Goal: Task Accomplishment & Management: Manage account settings

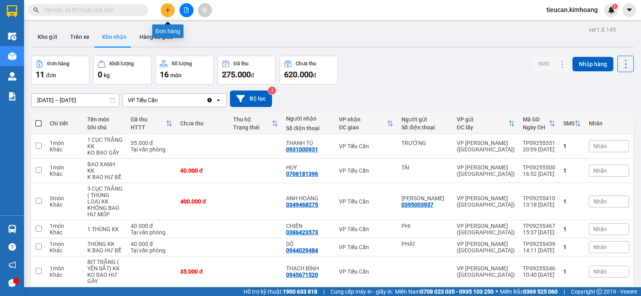
click at [163, 14] on button at bounding box center [168, 10] width 14 height 14
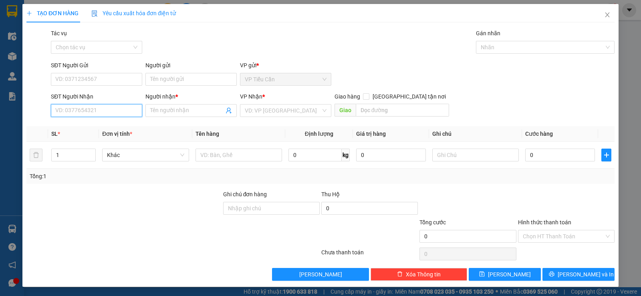
click at [111, 111] on input "SĐT Người Nhận" at bounding box center [96, 110] width 91 height 13
click at [90, 128] on div "0918556287 - A HÂN" at bounding box center [95, 126] width 81 height 9
type input "0918556287"
type input "A HÂN"
type input "35.000"
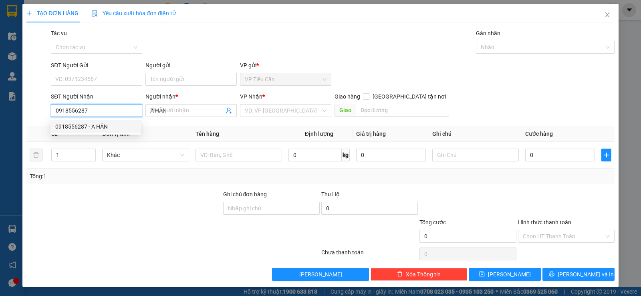
type input "35.000"
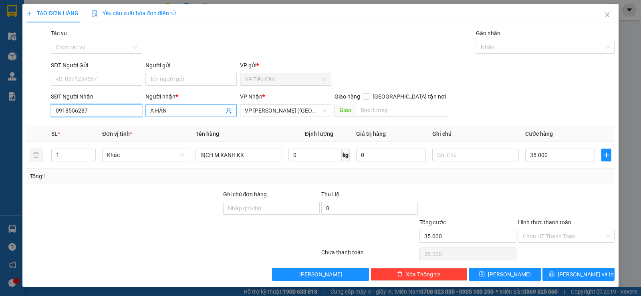
type input "0918556287"
click at [171, 113] on input "A HÂN" at bounding box center [187, 110] width 74 height 9
click at [167, 112] on input "A HÂN" at bounding box center [187, 110] width 74 height 9
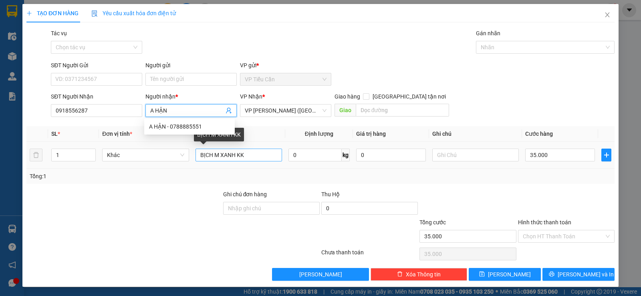
type input "A HẬN"
click at [236, 158] on input "BỊCH M XANH KK" at bounding box center [239, 155] width 87 height 13
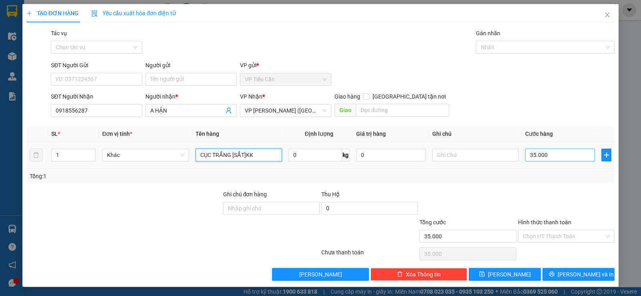
type input "CỤC TRẮNG [SẮT]KK"
click at [552, 155] on input "35.000" at bounding box center [561, 155] width 70 height 13
type input "0"
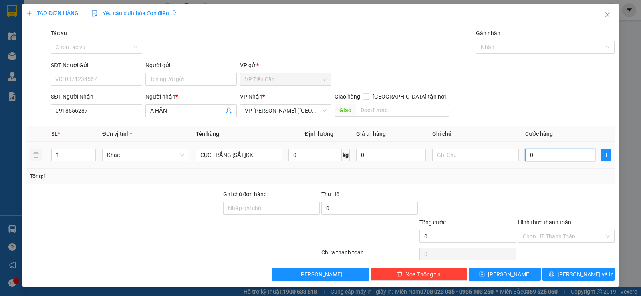
click at [526, 155] on input "0" at bounding box center [561, 155] width 70 height 13
type input "30"
type input "350"
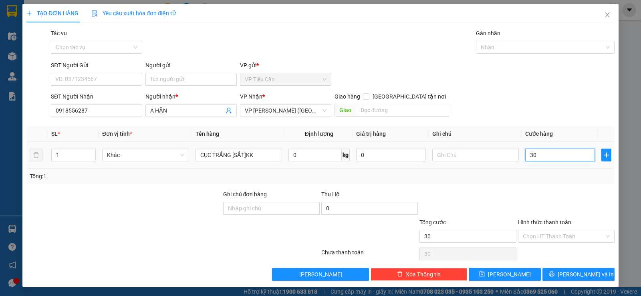
type input "350"
click at [537, 155] on input "350" at bounding box center [561, 155] width 70 height 13
type input "35"
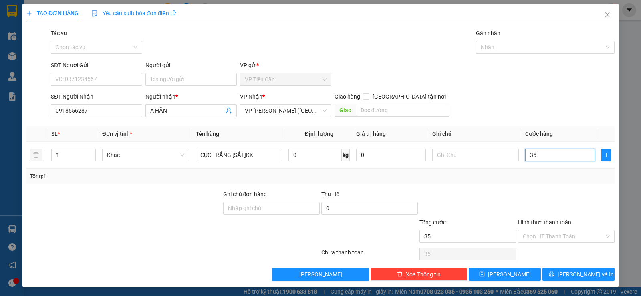
type input "35"
type input "35.000"
click at [512, 186] on div "Transit Pickup Surcharge Ids Transit Deliver Surcharge Ids Transit Deliver Surc…" at bounding box center [320, 155] width 588 height 252
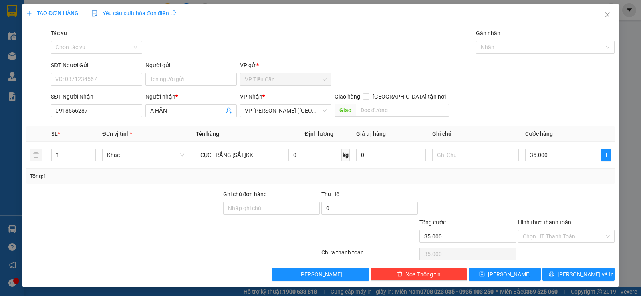
scroll to position [0, 0]
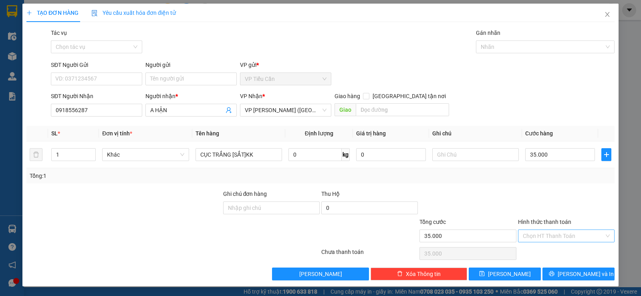
click at [570, 237] on input "Hình thức thanh toán" at bounding box center [563, 236] width 81 height 12
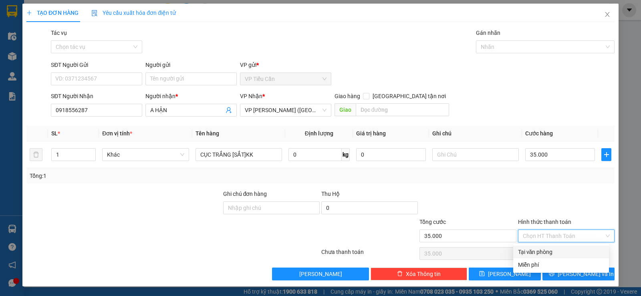
click at [552, 253] on div "Tại văn phòng" at bounding box center [561, 252] width 86 height 9
type input "0"
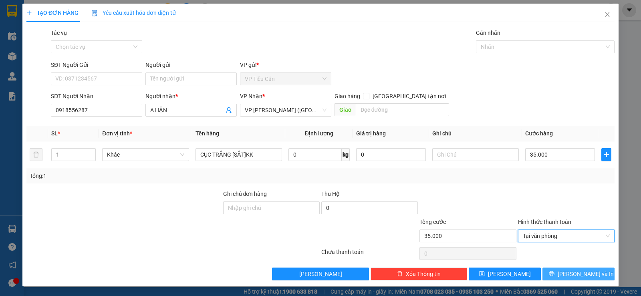
click at [574, 273] on span "[PERSON_NAME] và In" at bounding box center [586, 274] width 56 height 9
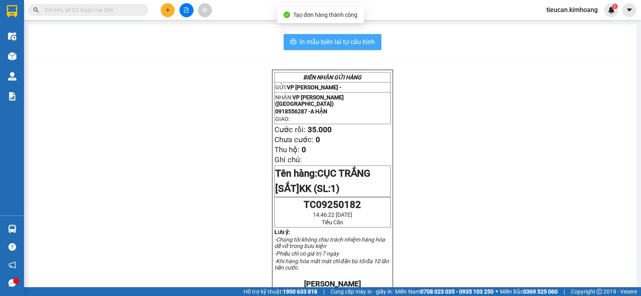
click at [346, 41] on span "In mẫu biên lai tự cấu hình" at bounding box center [337, 42] width 75 height 10
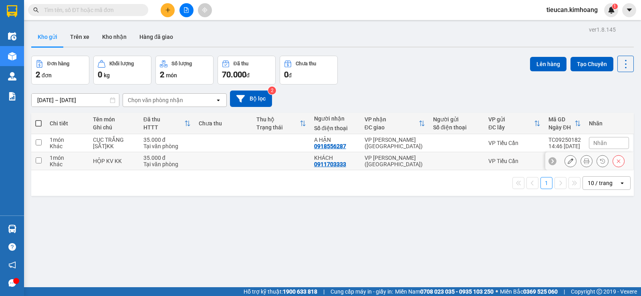
click at [36, 161] on input "checkbox" at bounding box center [39, 161] width 6 height 6
checkbox input "true"
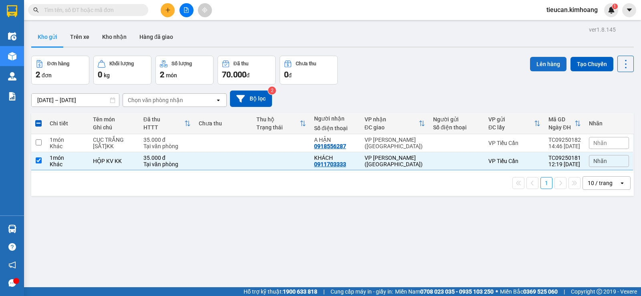
click at [544, 62] on button "Lên hàng" at bounding box center [548, 64] width 36 height 14
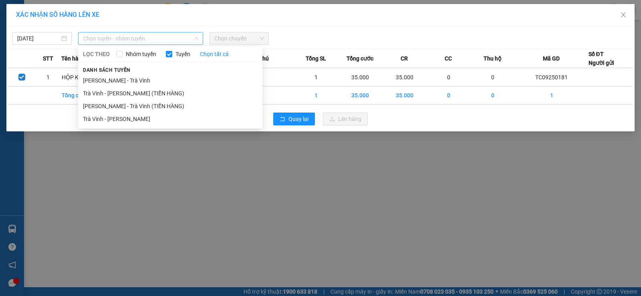
click at [141, 35] on span "Chọn tuyến - nhóm tuyến" at bounding box center [140, 38] width 115 height 12
click at [129, 121] on li "Trà Vinh - Hồ Chí Minh" at bounding box center [170, 119] width 184 height 13
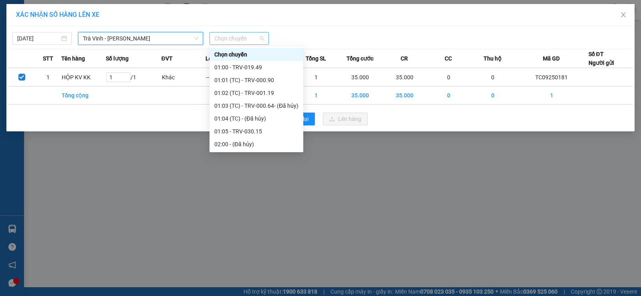
click at [231, 40] on span "Chọn chuyến" at bounding box center [239, 38] width 50 height 12
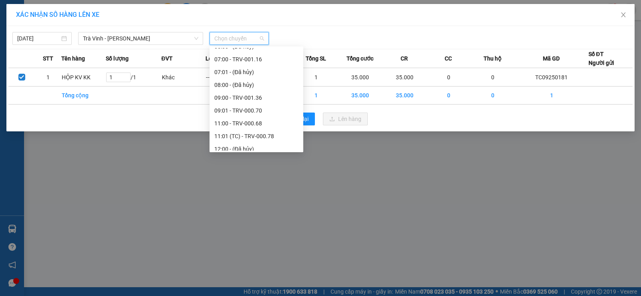
scroll to position [281, 0]
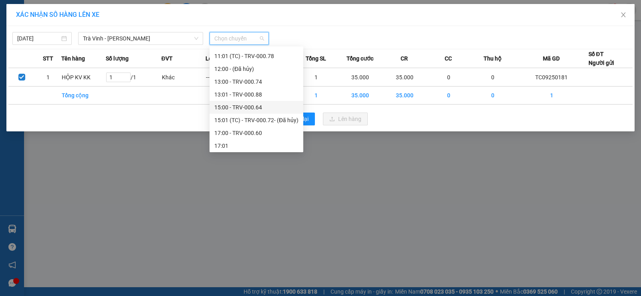
click at [237, 109] on div "15:00 - TRV-000.64" at bounding box center [256, 107] width 84 height 9
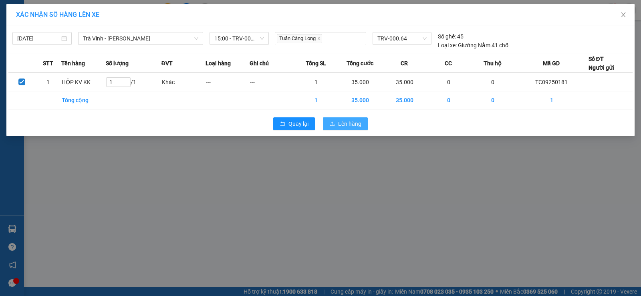
click at [352, 124] on span "Lên hàng" at bounding box center [349, 123] width 23 height 9
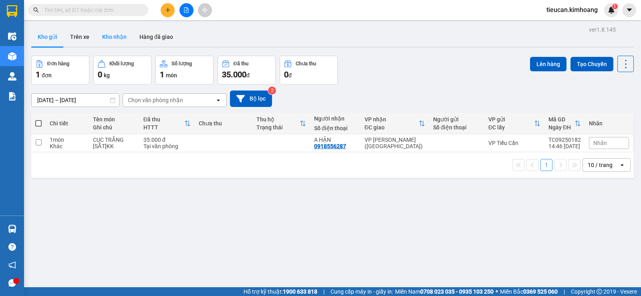
click at [105, 39] on button "Kho nhận" at bounding box center [114, 36] width 37 height 19
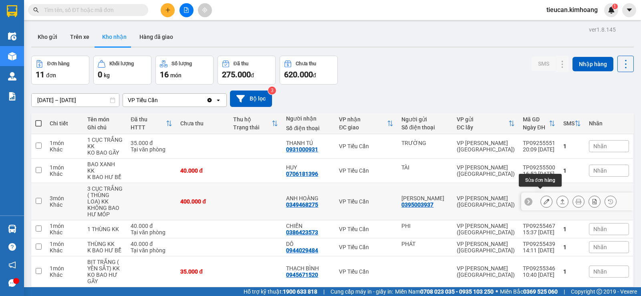
click at [544, 197] on button at bounding box center [546, 202] width 11 height 14
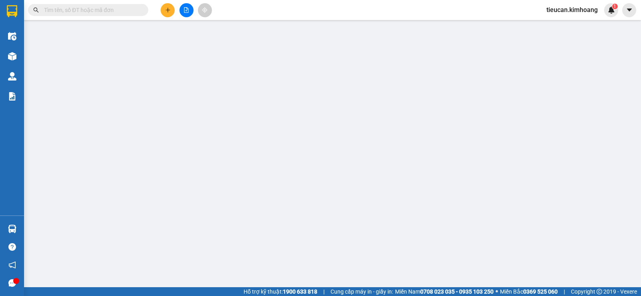
type input "0395003937"
type input "CHU NGUYỄN"
type input "0349468275"
type input "ANH HOÀNG"
type input "400.000"
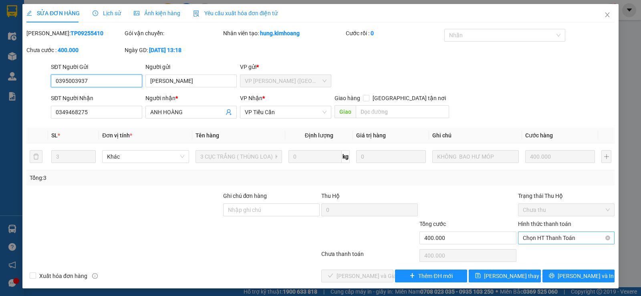
click at [542, 238] on span "Chọn HT Thanh Toán" at bounding box center [566, 238] width 87 height 12
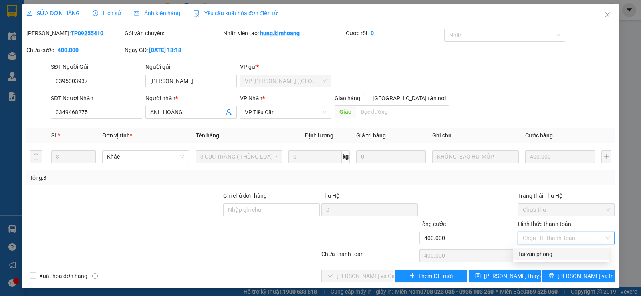
drag, startPoint x: 534, startPoint y: 254, endPoint x: 395, endPoint y: 257, distance: 139.1
click at [520, 259] on div "Tại văn phòng" at bounding box center [562, 254] width 96 height 13
type input "0"
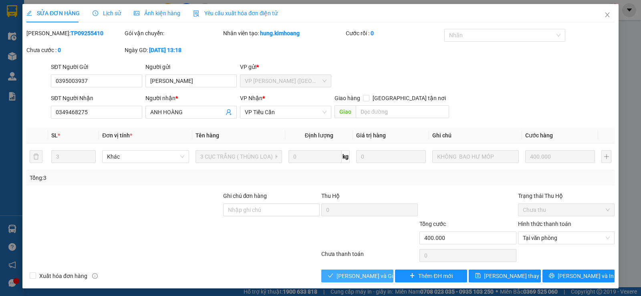
click at [372, 275] on span "[PERSON_NAME] và Giao hàng" at bounding box center [375, 276] width 77 height 9
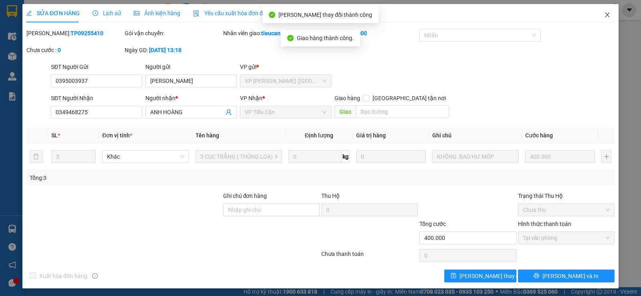
click at [605, 16] on icon "close" at bounding box center [608, 15] width 6 height 6
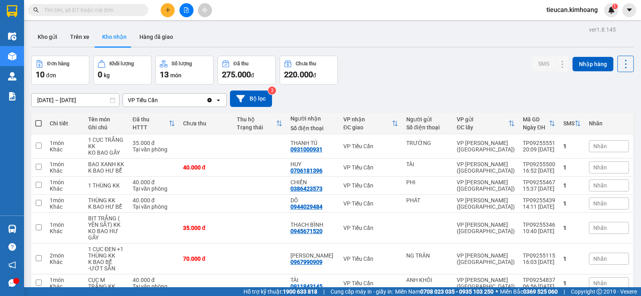
scroll to position [40, 0]
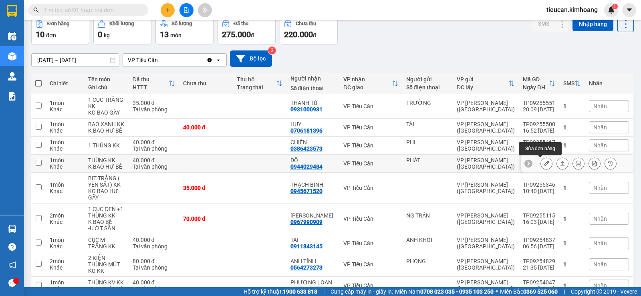
click at [541, 162] on button at bounding box center [546, 164] width 11 height 14
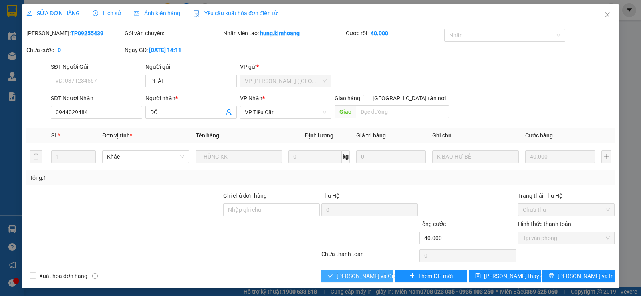
click at [376, 275] on span "[PERSON_NAME] và Giao hàng" at bounding box center [375, 276] width 77 height 9
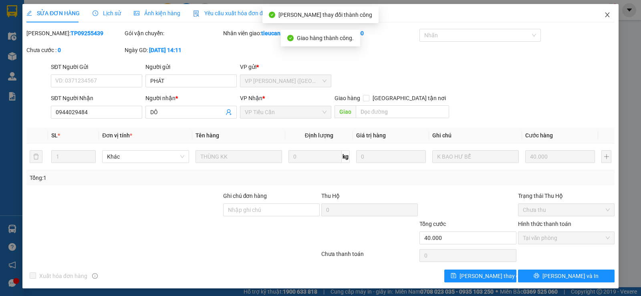
click at [605, 16] on icon "close" at bounding box center [608, 15] width 6 height 6
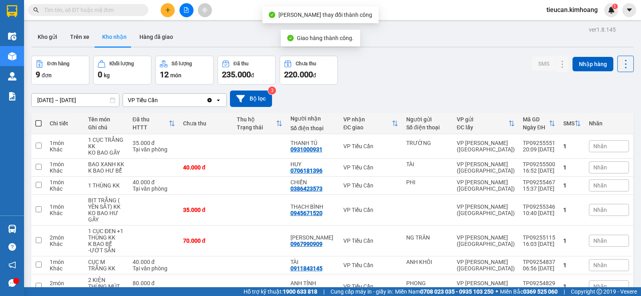
scroll to position [87, 0]
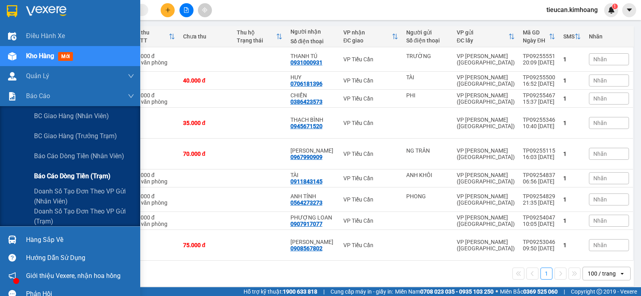
click at [67, 178] on span "Báo cáo dòng tiền (trạm)" at bounding box center [72, 176] width 77 height 10
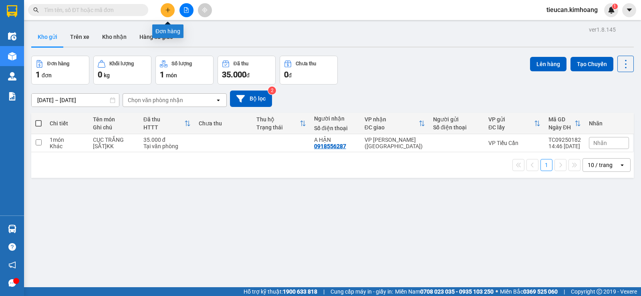
click at [170, 8] on icon "plus" at bounding box center [168, 10] width 6 height 6
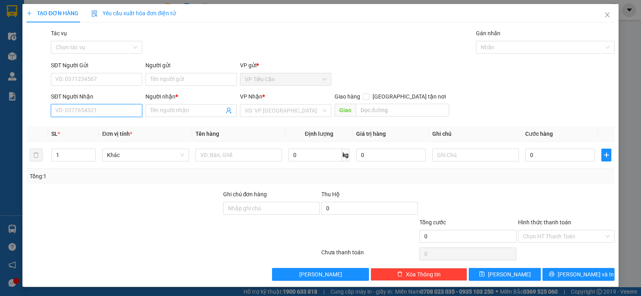
click at [121, 113] on input "SĐT Người Nhận" at bounding box center [96, 110] width 91 height 13
click at [96, 125] on div "0938821796 - thiên ân" at bounding box center [95, 126] width 81 height 9
type input "0938821796"
type input "thiên ân"
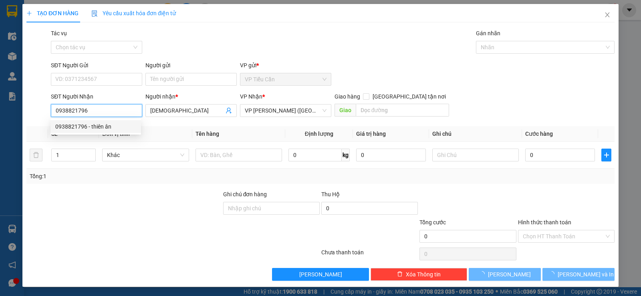
type input "40.000"
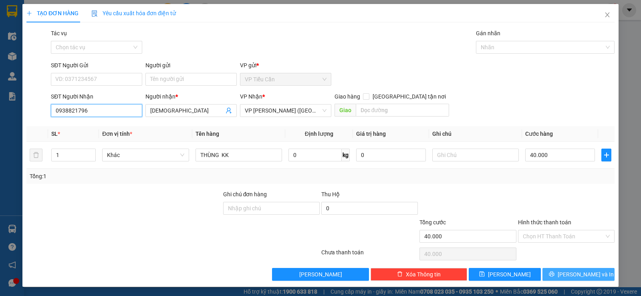
type input "0938821796"
click at [566, 273] on button "[PERSON_NAME] và In" at bounding box center [579, 274] width 72 height 13
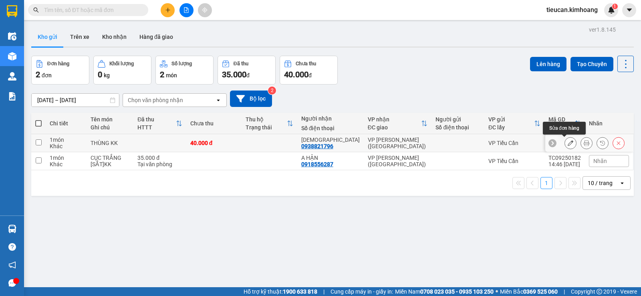
click at [568, 142] on icon at bounding box center [571, 143] width 6 height 6
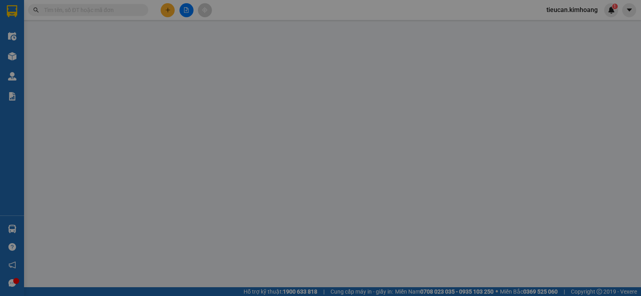
type input "0938821796"
type input "[DEMOGRAPHIC_DATA]"
type input "40.000"
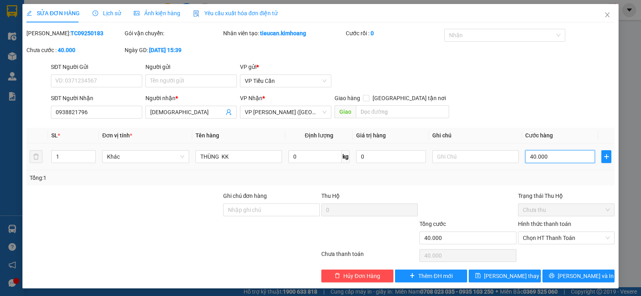
click at [551, 152] on input "40.000" at bounding box center [561, 156] width 70 height 13
type input "0"
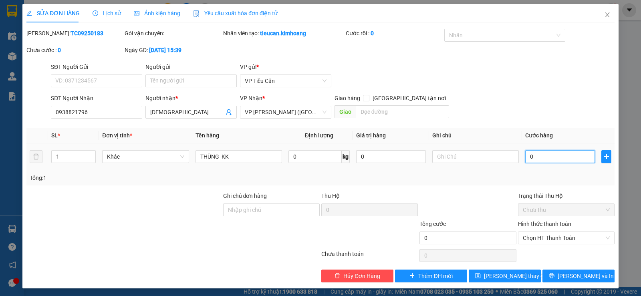
click at [526, 155] on input "0" at bounding box center [561, 156] width 70 height 13
type input "3"
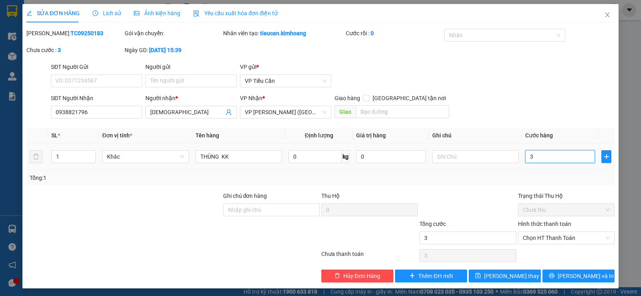
type input "35"
type input "35.000"
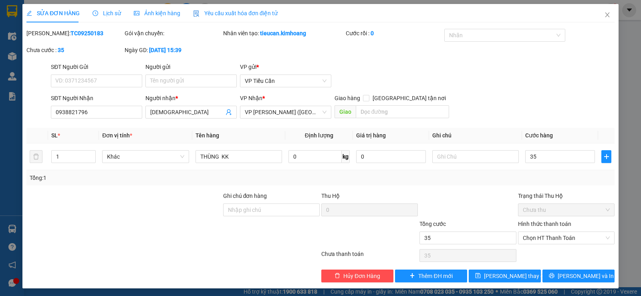
type input "35.000"
click at [495, 187] on div "Total Paid Fee 0 Total UnPaid Fee 40.000 Cash Collection Total Fee Mã ĐH: TC092…" at bounding box center [320, 156] width 588 height 254
click at [554, 274] on button "[PERSON_NAME] và In" at bounding box center [579, 276] width 72 height 13
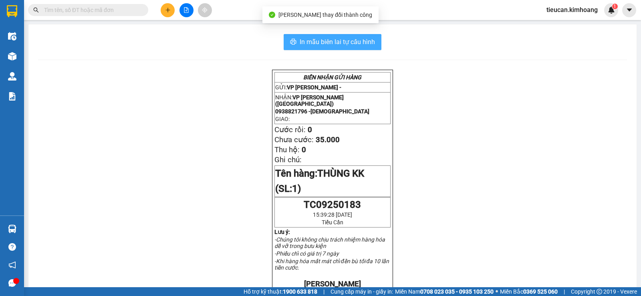
click at [350, 42] on span "In mẫu biên lai tự cấu hình" at bounding box center [337, 42] width 75 height 10
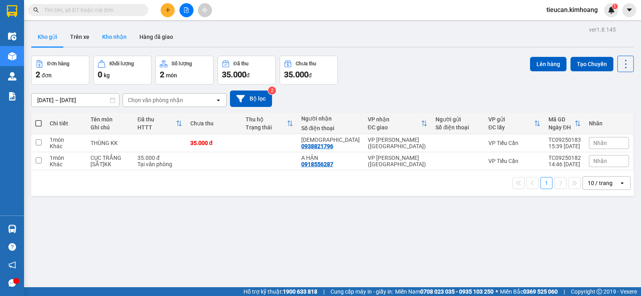
click at [110, 32] on button "Kho nhận" at bounding box center [114, 36] width 37 height 19
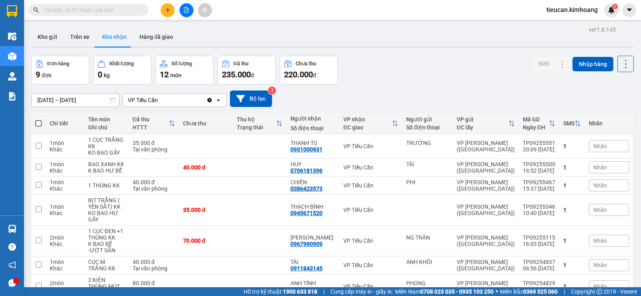
scroll to position [87, 0]
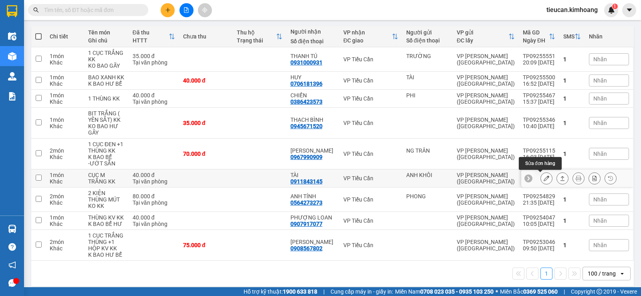
click at [544, 180] on icon at bounding box center [547, 179] width 6 height 6
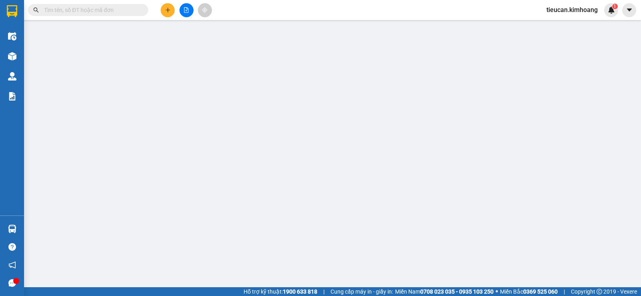
type input "ANH KHÔI"
type input "0911843145"
type input "TÀI"
type input "40.000"
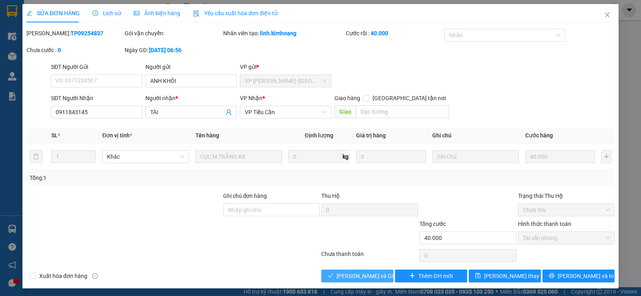
click at [358, 275] on span "[PERSON_NAME] và Giao hàng" at bounding box center [375, 276] width 77 height 9
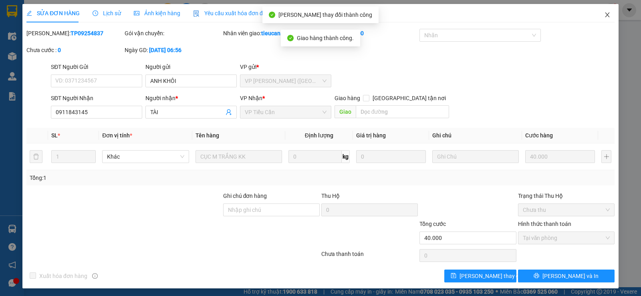
click at [605, 16] on icon "close" at bounding box center [608, 15] width 6 height 6
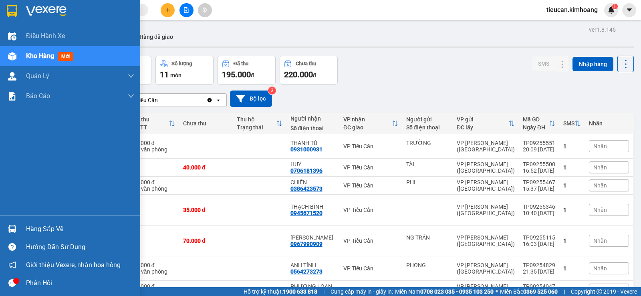
click at [34, 231] on div "Hàng sắp về" at bounding box center [80, 229] width 108 height 12
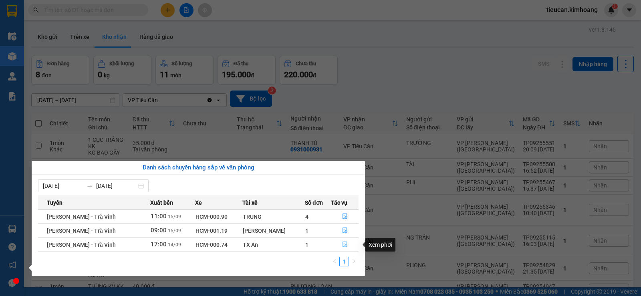
click at [342, 243] on icon "file-done" at bounding box center [345, 245] width 6 height 6
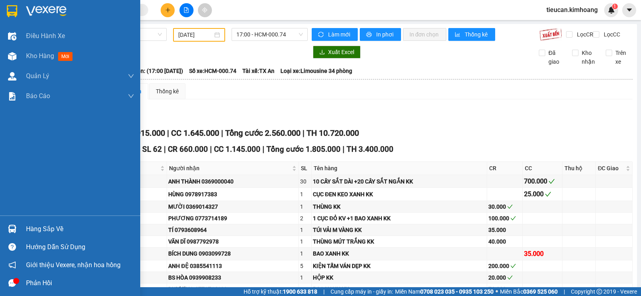
click at [53, 229] on div "Hàng sắp về" at bounding box center [80, 229] width 108 height 12
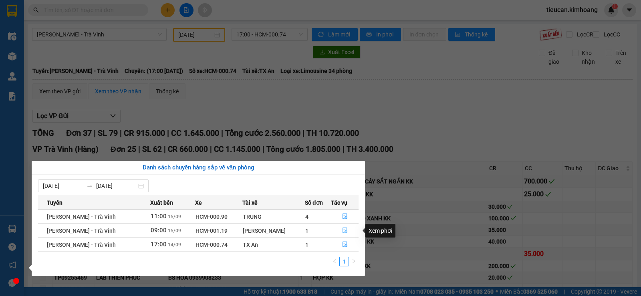
click at [343, 231] on icon "file-done" at bounding box center [345, 231] width 6 height 6
click at [343, 231] on div "TÚI VẢI M VÀNG KK" at bounding box center [399, 230] width 173 height 9
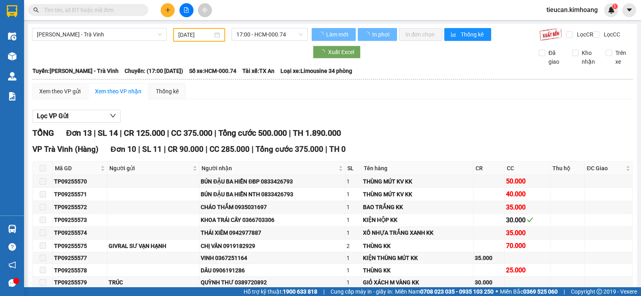
type input "[DATE]"
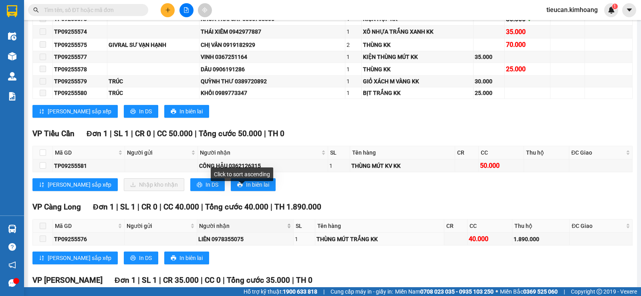
scroll to position [241, 0]
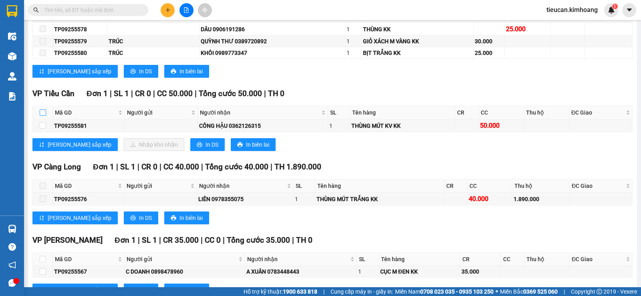
click at [44, 116] on input "checkbox" at bounding box center [43, 112] width 6 height 6
checkbox input "true"
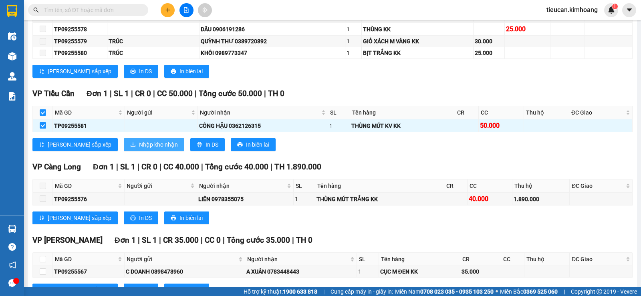
click at [139, 149] on span "Nhập kho nhận" at bounding box center [158, 144] width 39 height 9
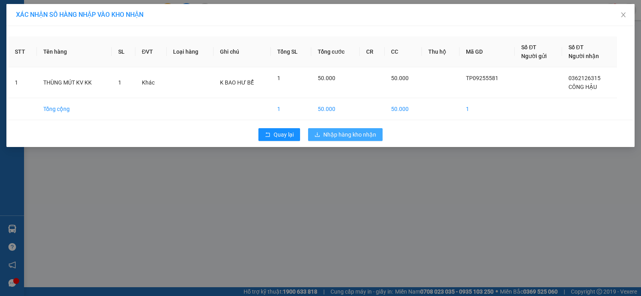
click at [324, 133] on span "Nhập hàng kho nhận" at bounding box center [350, 134] width 53 height 9
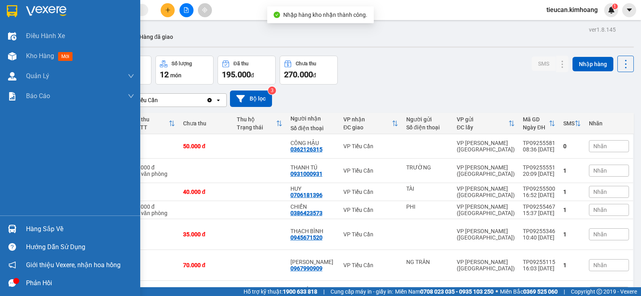
click at [32, 232] on div "Hàng sắp về" at bounding box center [80, 229] width 108 height 12
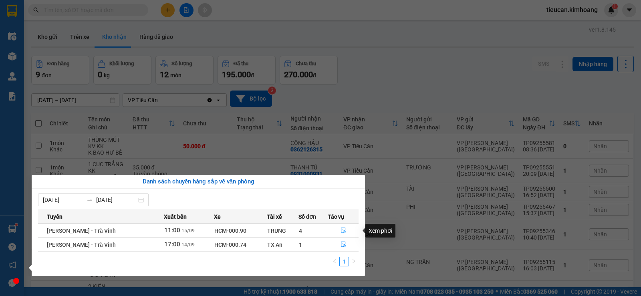
click at [344, 228] on icon "file-done" at bounding box center [344, 231] width 6 height 6
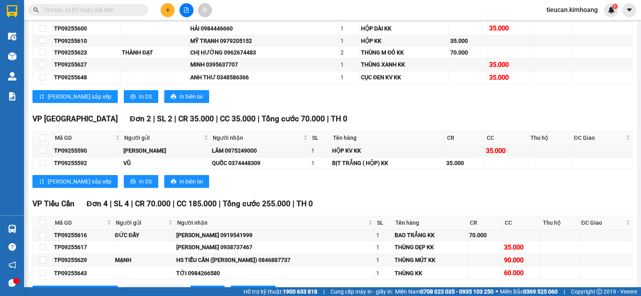
scroll to position [842, 0]
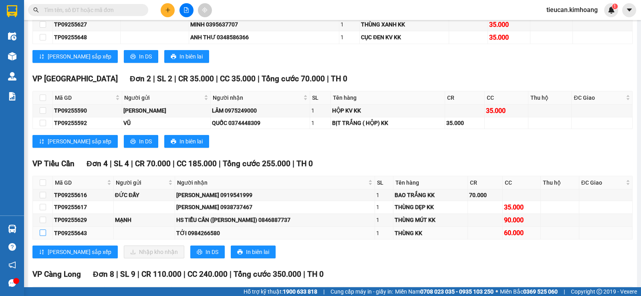
click at [43, 236] on input "checkbox" at bounding box center [43, 233] width 6 height 6
checkbox input "true"
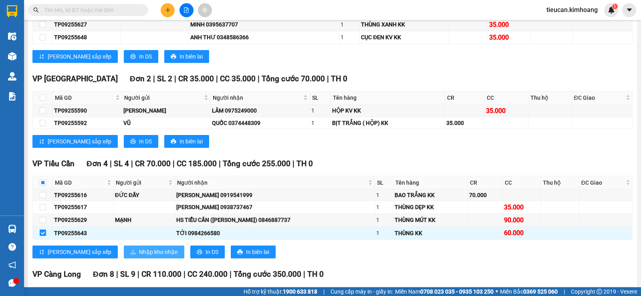
click at [139, 257] on span "Nhập kho nhận" at bounding box center [158, 252] width 39 height 9
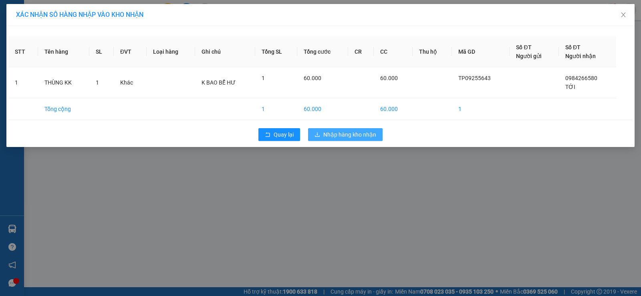
click at [344, 139] on button "Nhập hàng kho nhận" at bounding box center [345, 134] width 75 height 13
